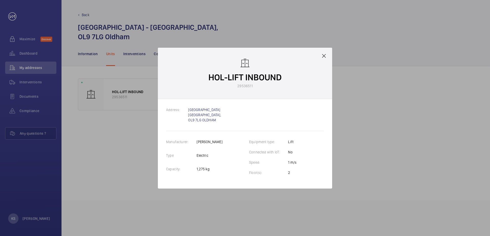
click at [325, 58] on mat-icon at bounding box center [324, 56] width 6 height 6
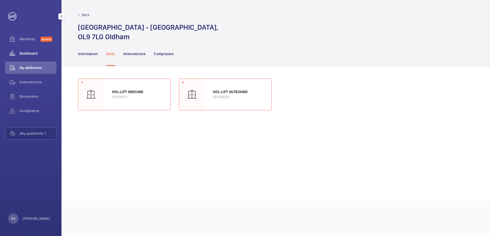
click at [37, 55] on span "Dashboard" at bounding box center [37, 53] width 37 height 5
